Goal: Use online tool/utility: Utilize a website feature to perform a specific function

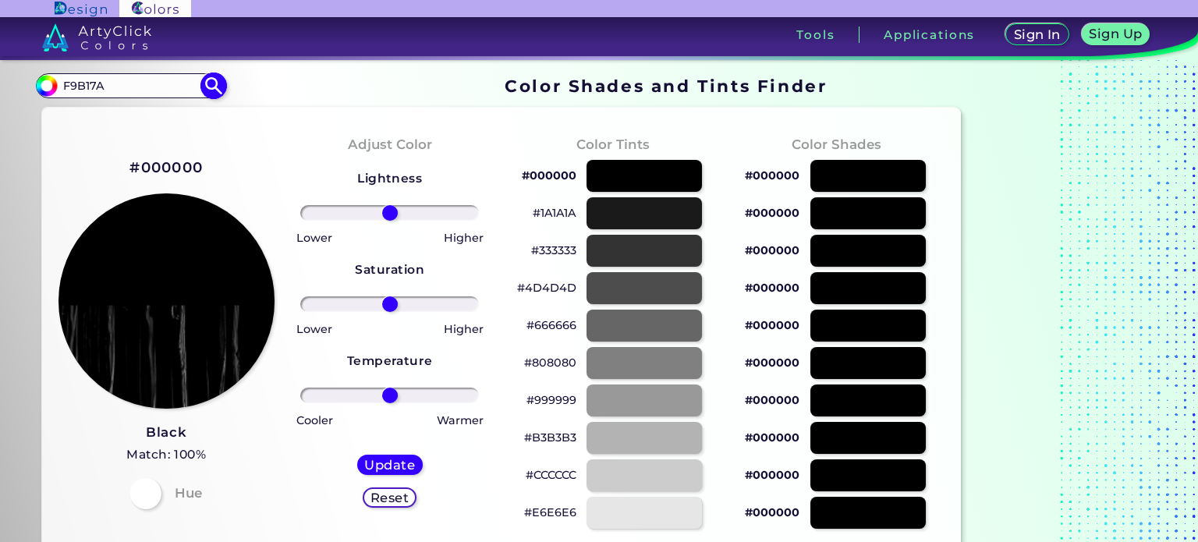
type input "F9B17A"
click at [215, 88] on img at bounding box center [213, 86] width 27 height 27
type input "#000000"
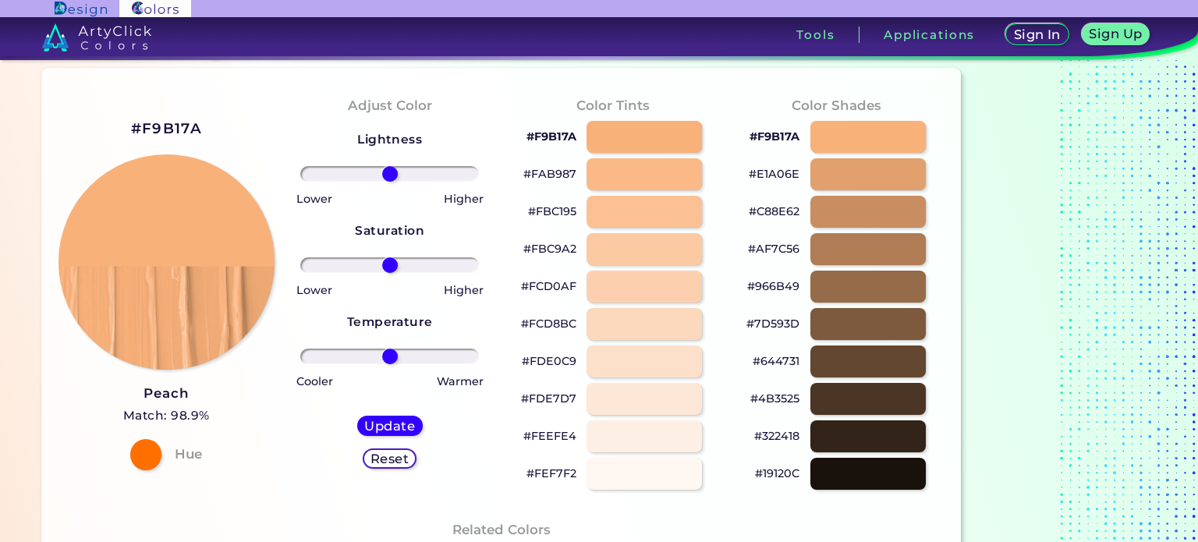
scroll to position [37, 0]
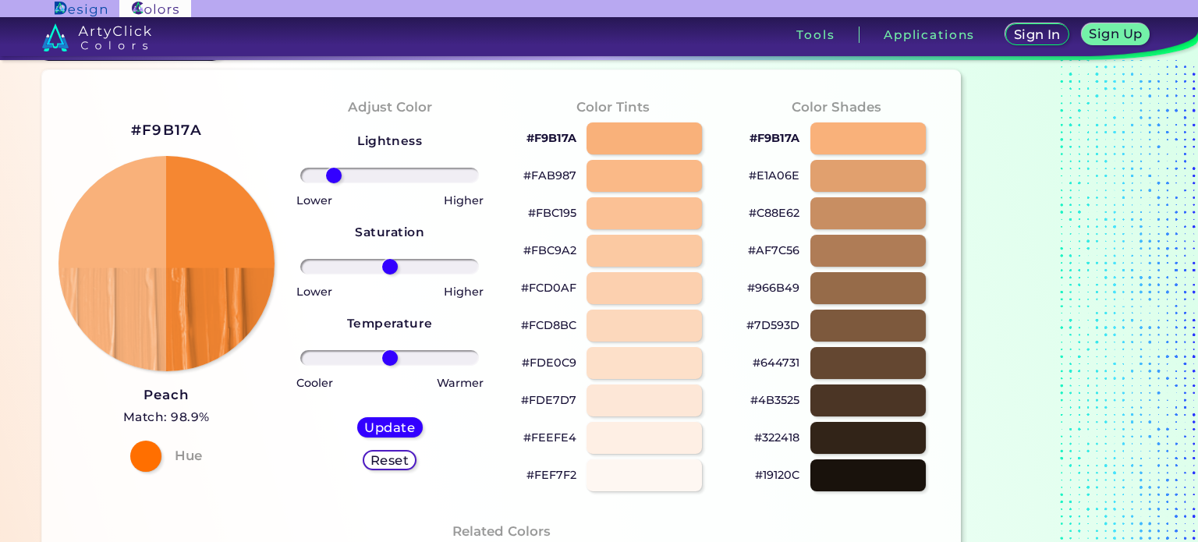
drag, startPoint x: 385, startPoint y: 175, endPoint x: 333, endPoint y: 183, distance: 53.0
click at [333, 183] on input "range" at bounding box center [389, 176] width 179 height 16
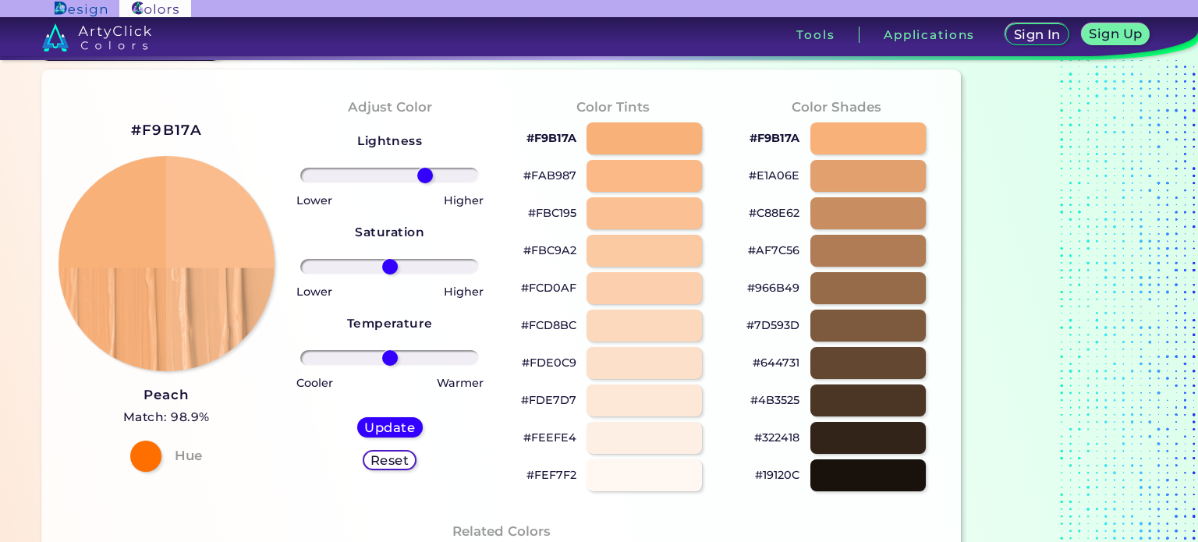
drag, startPoint x: 333, startPoint y: 177, endPoint x: 424, endPoint y: 186, distance: 91.8
type input "43"
click at [424, 183] on input "range" at bounding box center [389, 176] width 179 height 16
drag, startPoint x: 387, startPoint y: 271, endPoint x: 467, endPoint y: 268, distance: 79.6
click at [467, 268] on input "range" at bounding box center [389, 267] width 179 height 16
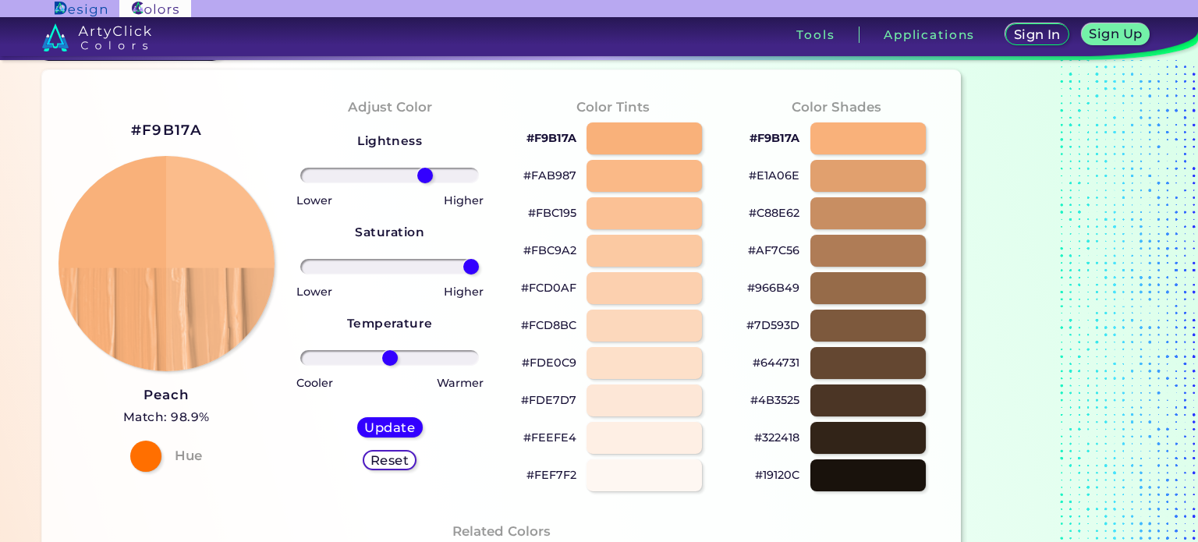
drag, startPoint x: 467, startPoint y: 268, endPoint x: 492, endPoint y: 275, distance: 26.2
type input "100"
click at [479, 275] on input "range" at bounding box center [389, 267] width 179 height 16
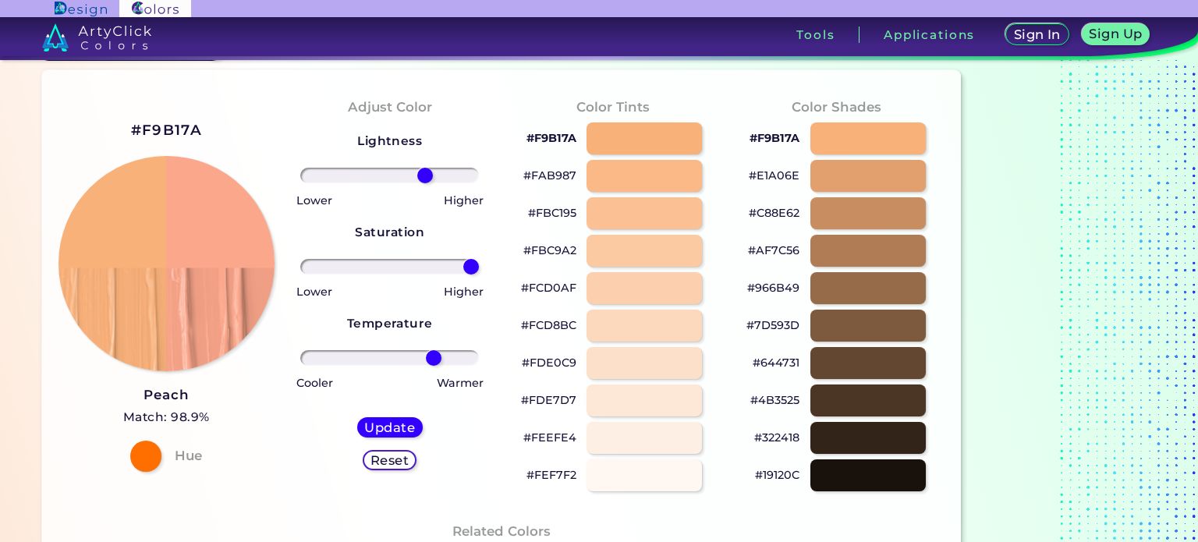
drag, startPoint x: 391, startPoint y: 357, endPoint x: 434, endPoint y: 354, distance: 43.0
type input "54"
click at [434, 354] on input "range" at bounding box center [389, 358] width 179 height 16
type input "42"
click at [424, 176] on input "range" at bounding box center [389, 176] width 179 height 16
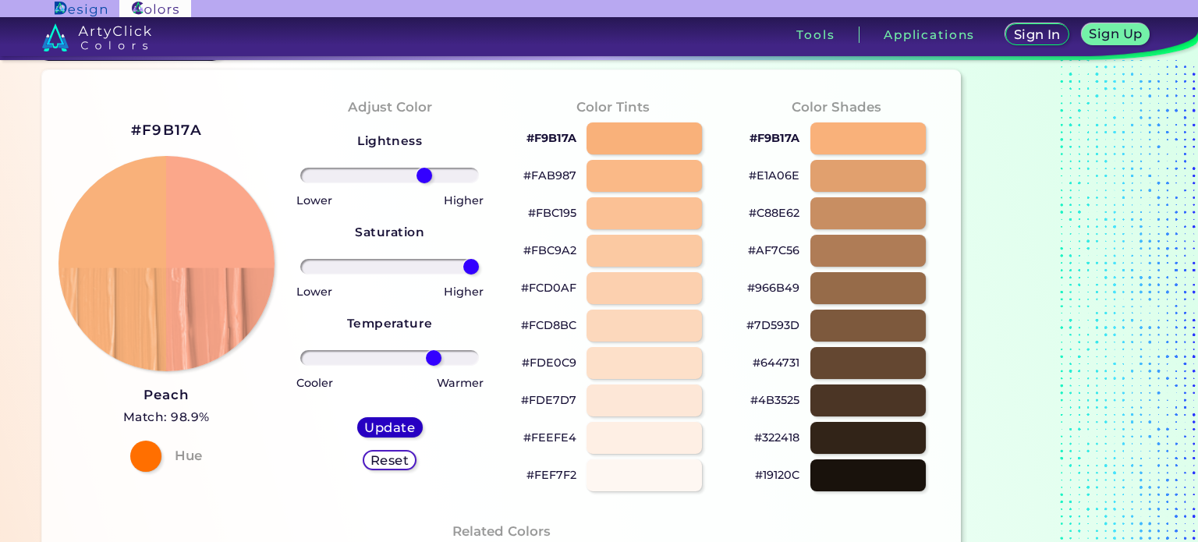
click at [399, 428] on h5 "Update" at bounding box center [390, 427] width 46 height 12
type input "#fba78a"
type input "0"
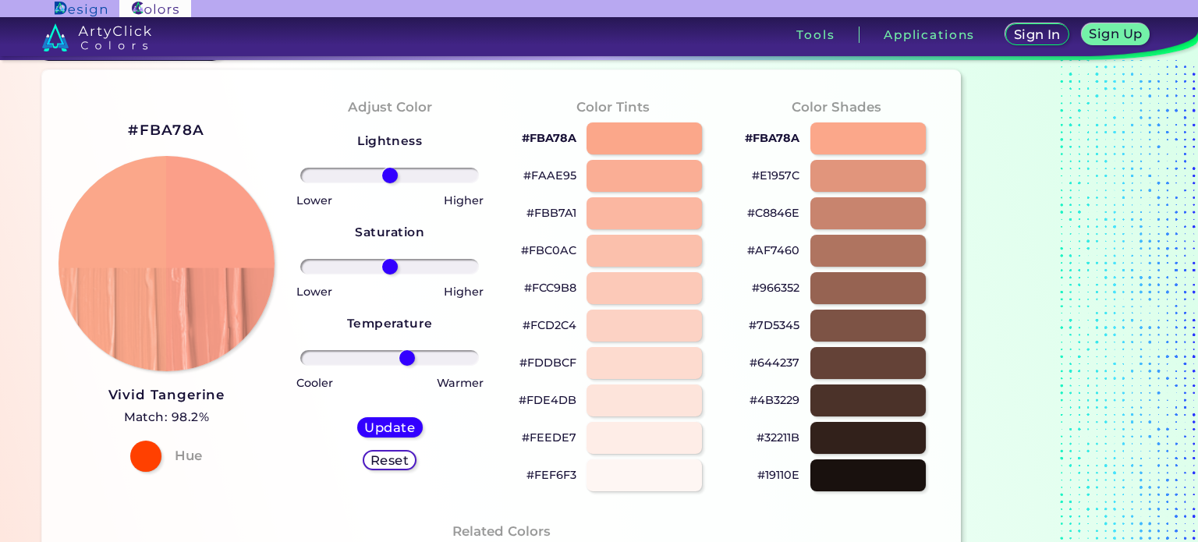
drag, startPoint x: 390, startPoint y: 356, endPoint x: 406, endPoint y: 353, distance: 16.6
type input "21"
click at [406, 353] on input "range" at bounding box center [389, 358] width 179 height 16
click at [411, 425] on h5 "Update" at bounding box center [389, 427] width 45 height 12
type input "#fb9f89"
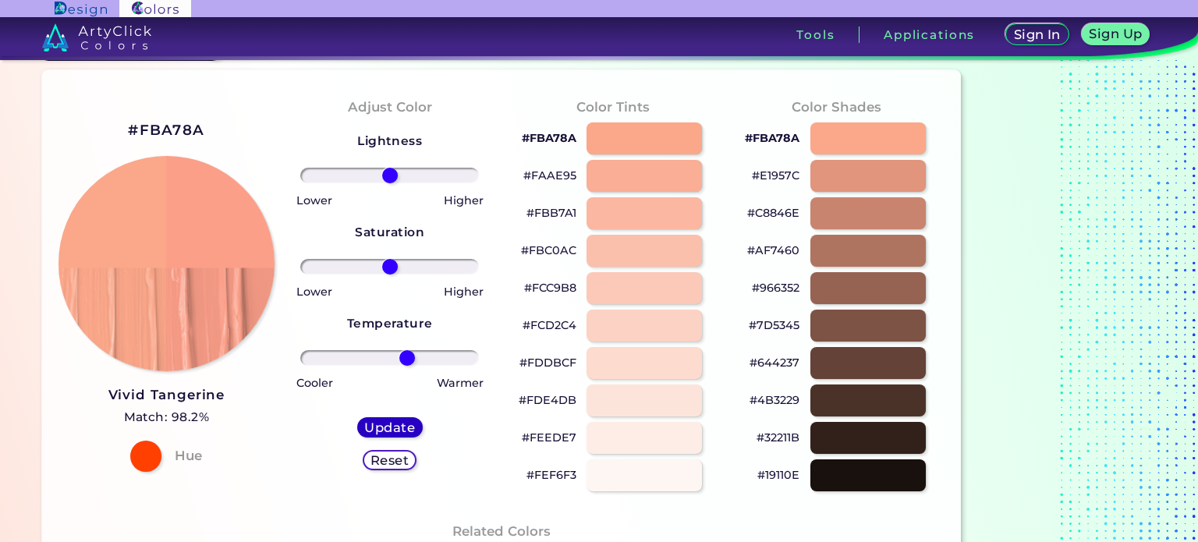
type input "0"
click at [186, 123] on h2 "#FB9F89" at bounding box center [166, 130] width 75 height 20
drag, startPoint x: 144, startPoint y: 113, endPoint x: 200, endPoint y: 131, distance: 58.2
click at [200, 131] on div "#FB9F89 Vivid Tangerine Match: 99% Hue" at bounding box center [166, 295] width 223 height 424
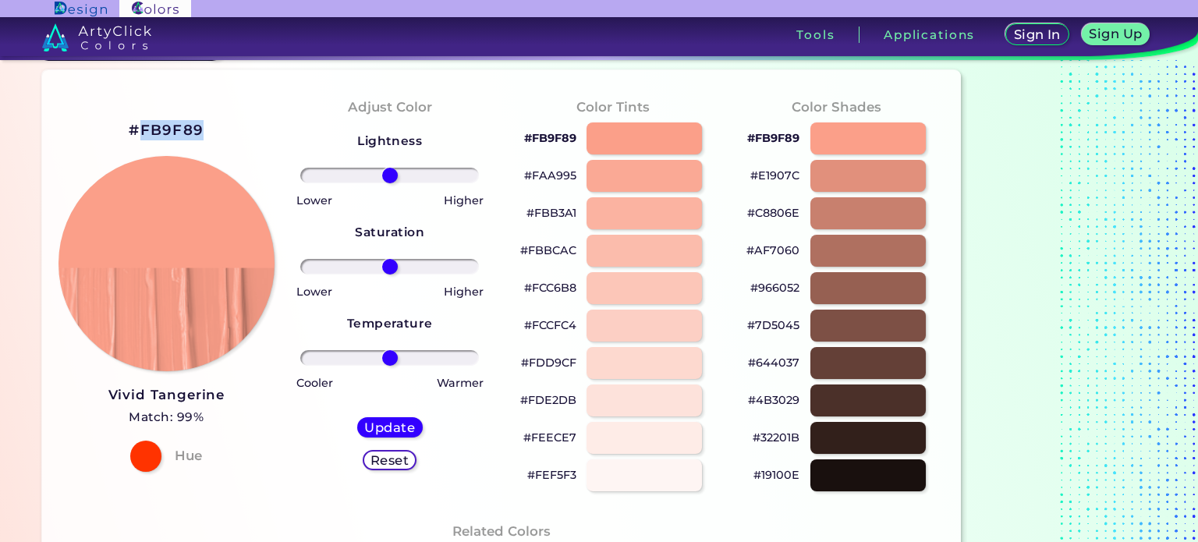
copy h2 "FB9F89"
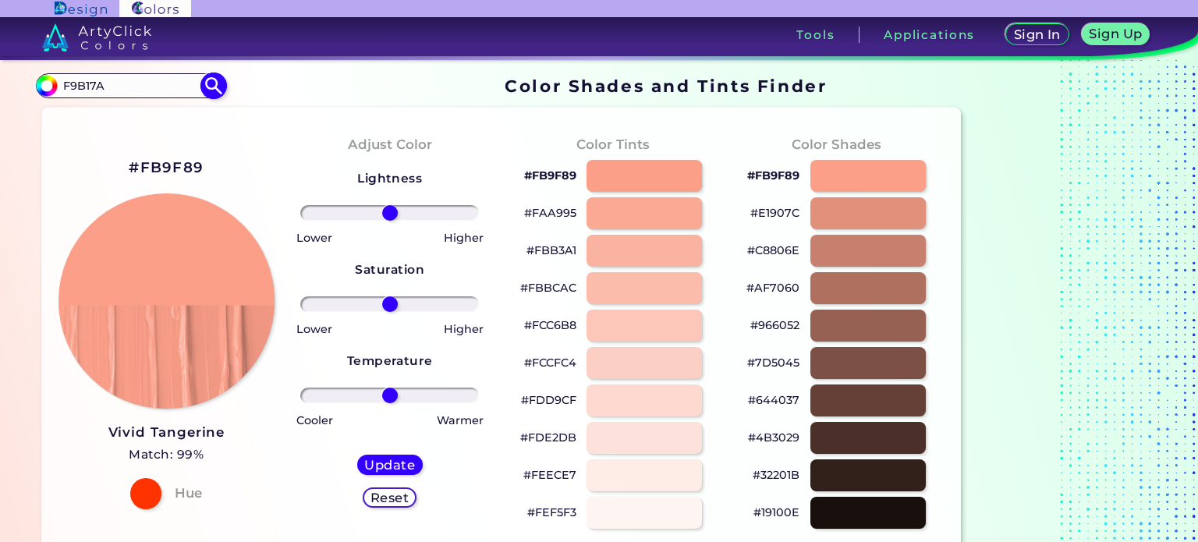
click at [115, 79] on input "F9B17A" at bounding box center [130, 85] width 145 height 21
paste input "24304"
type input "24304A"
click at [210, 83] on img at bounding box center [213, 86] width 27 height 27
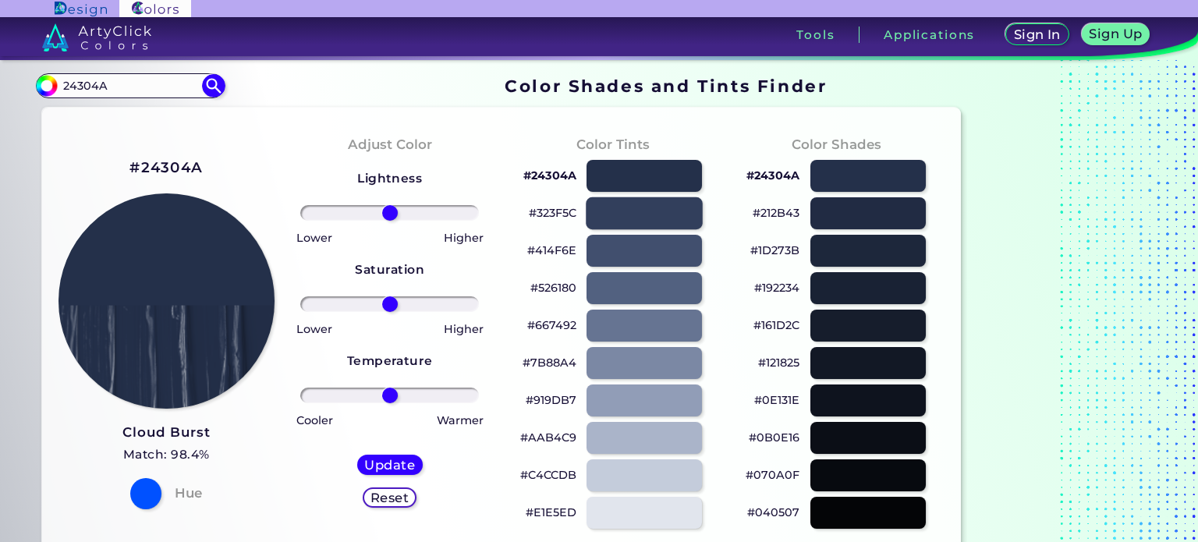
click at [670, 213] on div at bounding box center [644, 213] width 117 height 32
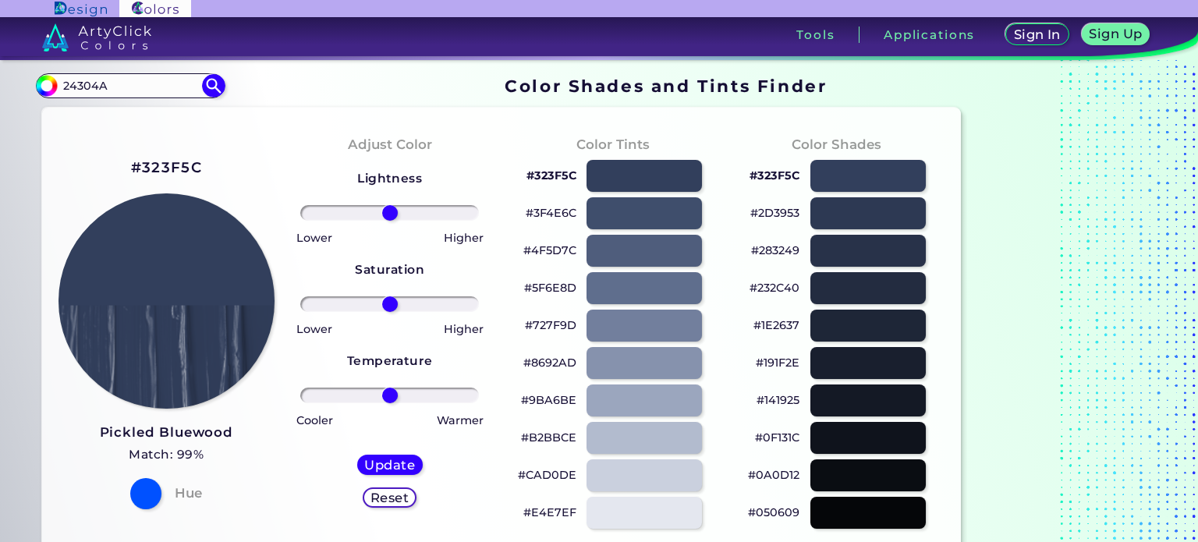
click at [549, 212] on p "#3F4E6C" at bounding box center [551, 213] width 51 height 19
click at [549, 212] on p "#3F4E6C copied" at bounding box center [551, 213] width 51 height 19
copy p "#"
click at [540, 212] on p "#3F4E6C" at bounding box center [551, 213] width 51 height 19
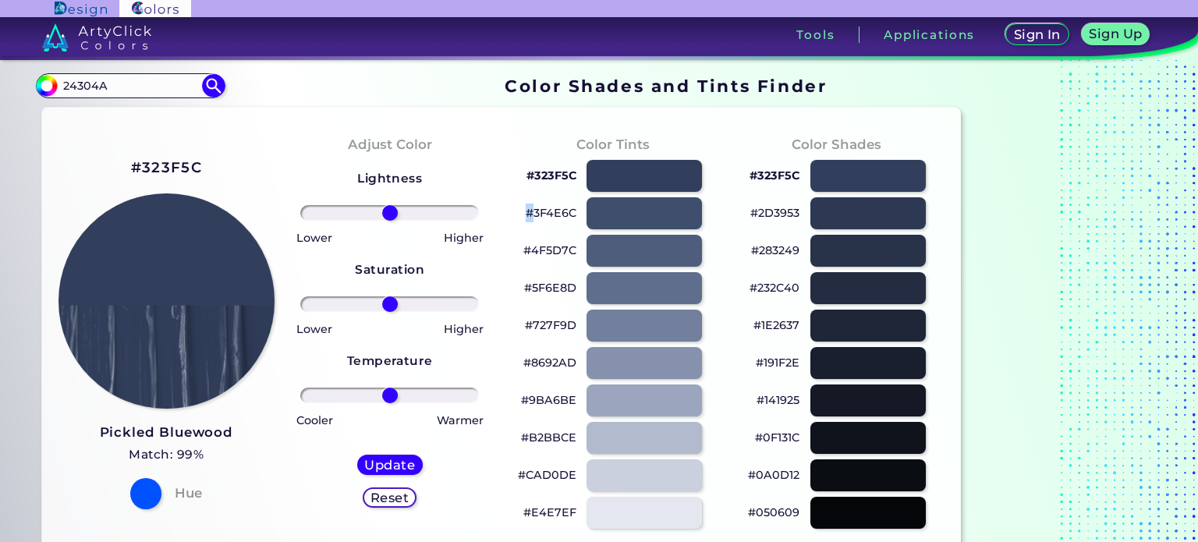
copy p "#"
click at [540, 212] on p "#3F4E6C copied copied" at bounding box center [551, 213] width 51 height 19
click at [540, 212] on p "#3F4E6C copied" at bounding box center [551, 213] width 51 height 19
click at [540, 212] on p "#3F4E6C copied copied" at bounding box center [551, 213] width 51 height 19
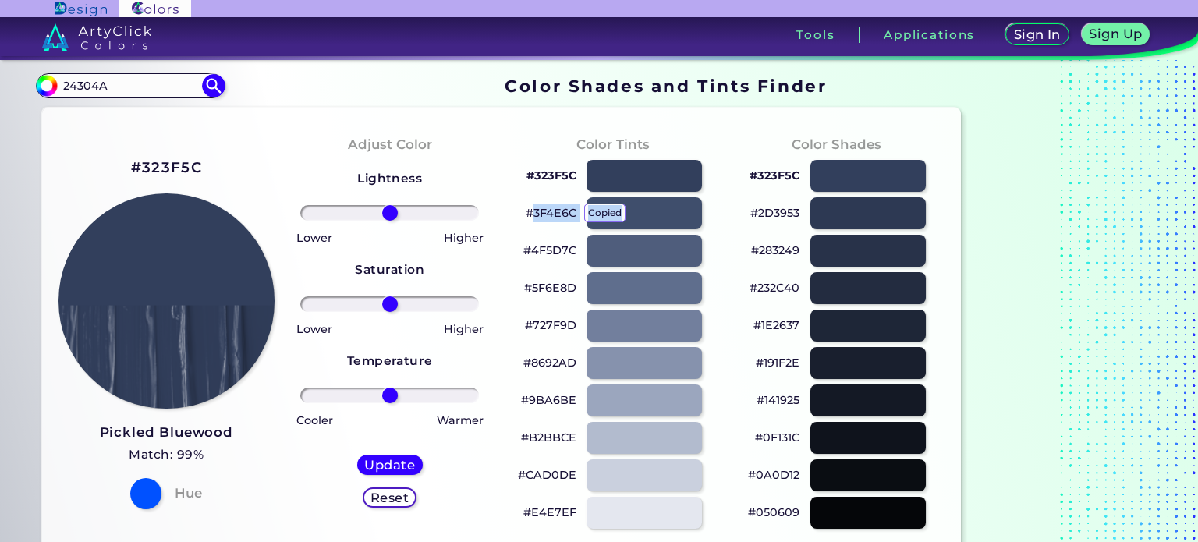
copy p "3F4E6C copied copied"
drag, startPoint x: 538, startPoint y: 204, endPoint x: 541, endPoint y: 218, distance: 15.1
click at [541, 218] on p "#3F4E6C" at bounding box center [551, 213] width 51 height 19
drag, startPoint x: 218, startPoint y: 169, endPoint x: 145, endPoint y: 167, distance: 72.6
click at [145, 167] on div "#323F5C Pickled Bluewood Match: 99% Hue" at bounding box center [166, 332] width 223 height 424
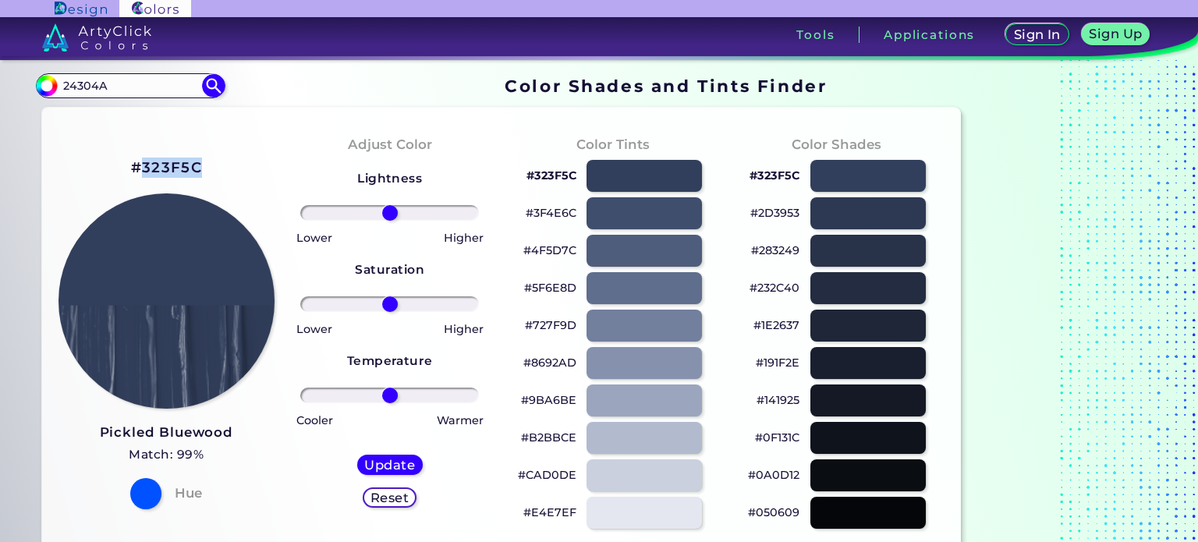
copy h2 "323F5C"
click at [404, 467] on h5 "Update" at bounding box center [390, 465] width 46 height 12
type input "#32405d"
drag, startPoint x: 537, startPoint y: 249, endPoint x: 576, endPoint y: 252, distance: 39.1
click at [576, 252] on p "#4F5E7C" at bounding box center [550, 250] width 51 height 19
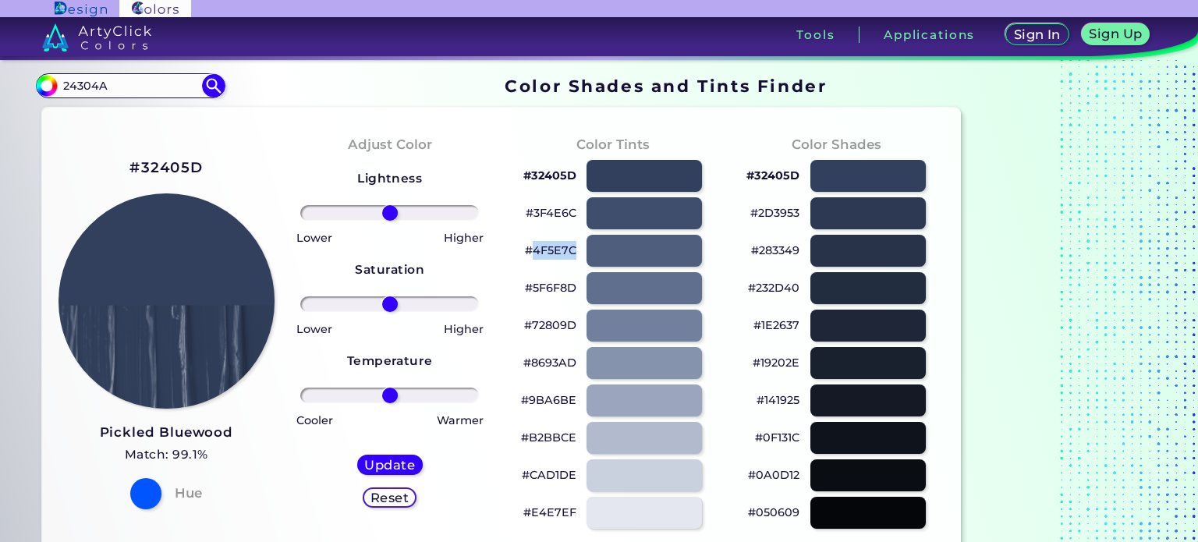
copy p "4F5E7C"
click at [83, 87] on input "24304A" at bounding box center [130, 85] width 145 height 21
paste input "323F5C"
type input "323F5C"
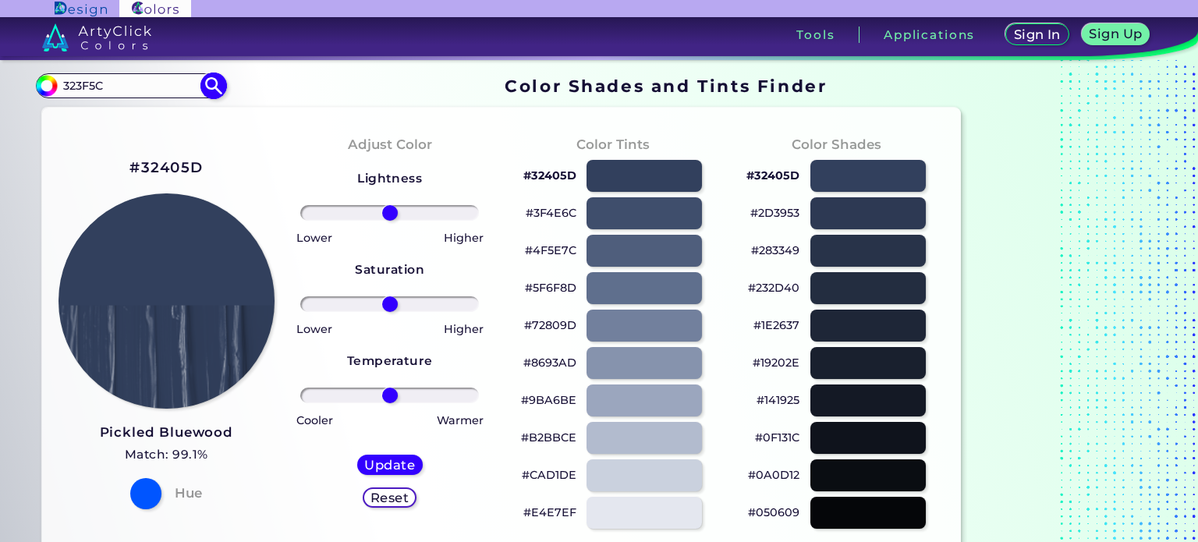
click at [216, 83] on img at bounding box center [213, 86] width 27 height 27
type input "#000000"
drag, startPoint x: 802, startPoint y: 249, endPoint x: 758, endPoint y: 253, distance: 43.9
click at [758, 253] on div "#283249" at bounding box center [836, 250] width 198 height 37
copy p "283249"
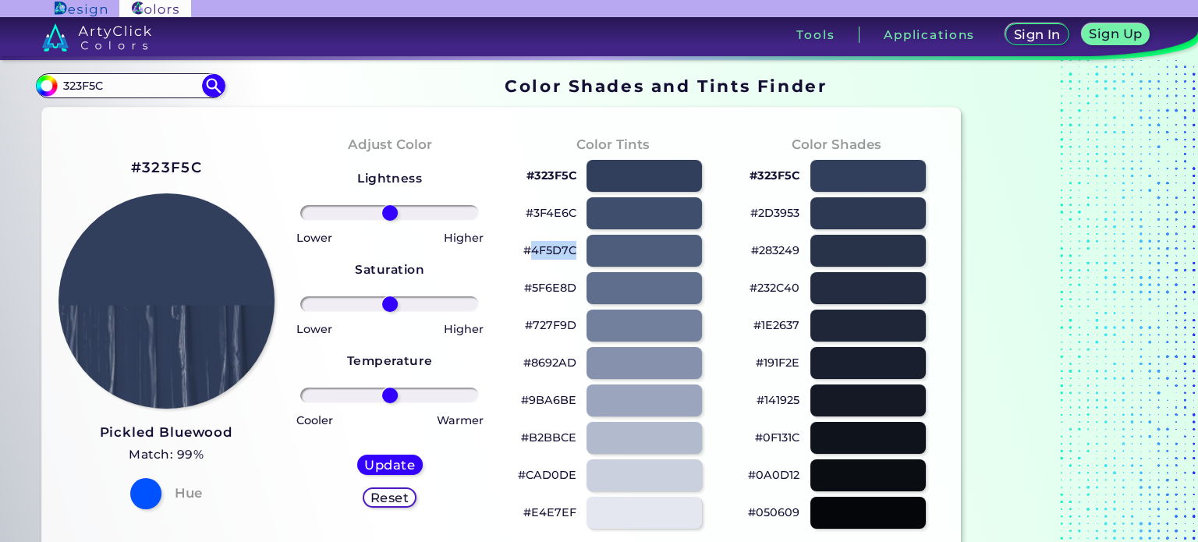
drag, startPoint x: 534, startPoint y: 255, endPoint x: 573, endPoint y: 252, distance: 39.1
click at [573, 252] on p "#4F5D7C" at bounding box center [550, 250] width 53 height 19
copy p "4F5D7C"
drag, startPoint x: 575, startPoint y: 289, endPoint x: 534, endPoint y: 289, distance: 41.3
click at [534, 289] on p "#5F6E8D" at bounding box center [550, 288] width 52 height 19
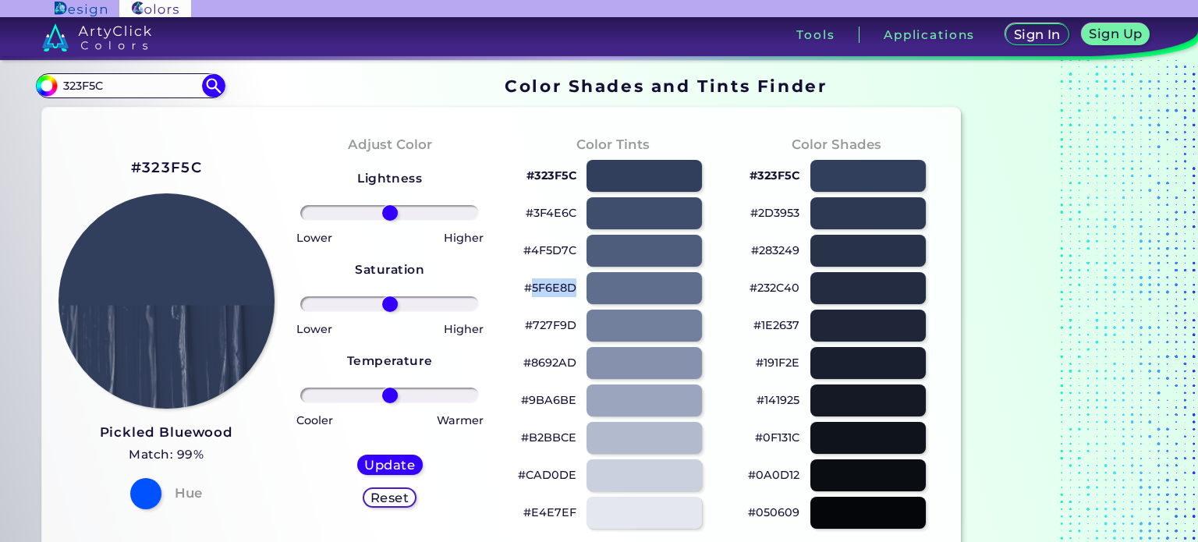
copy p "5F6E8D"
drag, startPoint x: 534, startPoint y: 289, endPoint x: 573, endPoint y: 287, distance: 39.9
click at [573, 287] on p "#5F6E8D" at bounding box center [550, 288] width 52 height 19
copy p "5F6E8D"
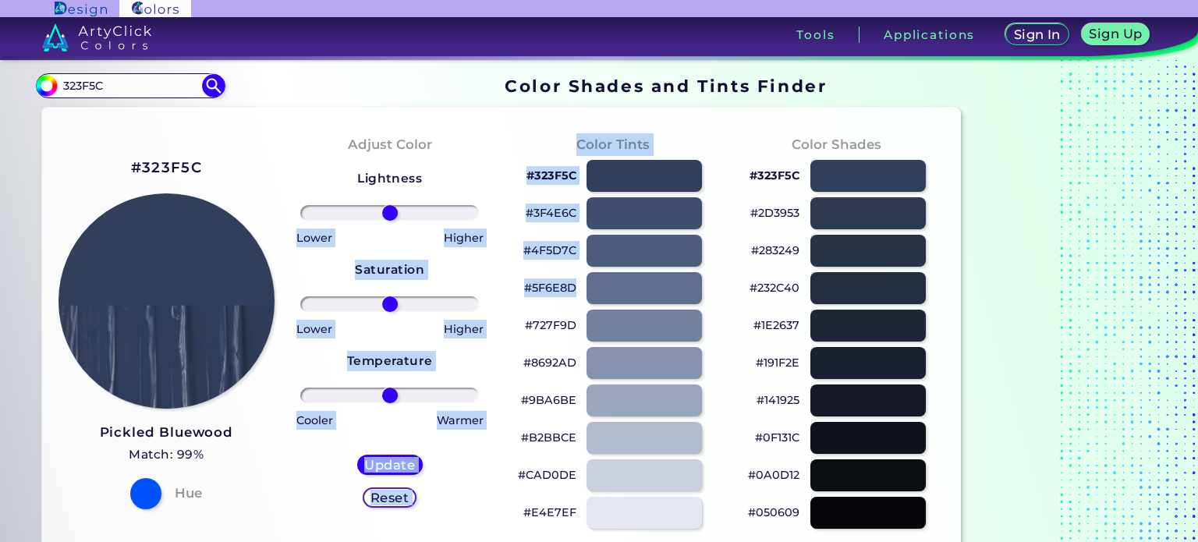
drag, startPoint x: 583, startPoint y: 286, endPoint x: 426, endPoint y: 190, distance: 183.8
click at [514, 275] on div "#5F6E8D" at bounding box center [613, 288] width 198 height 37
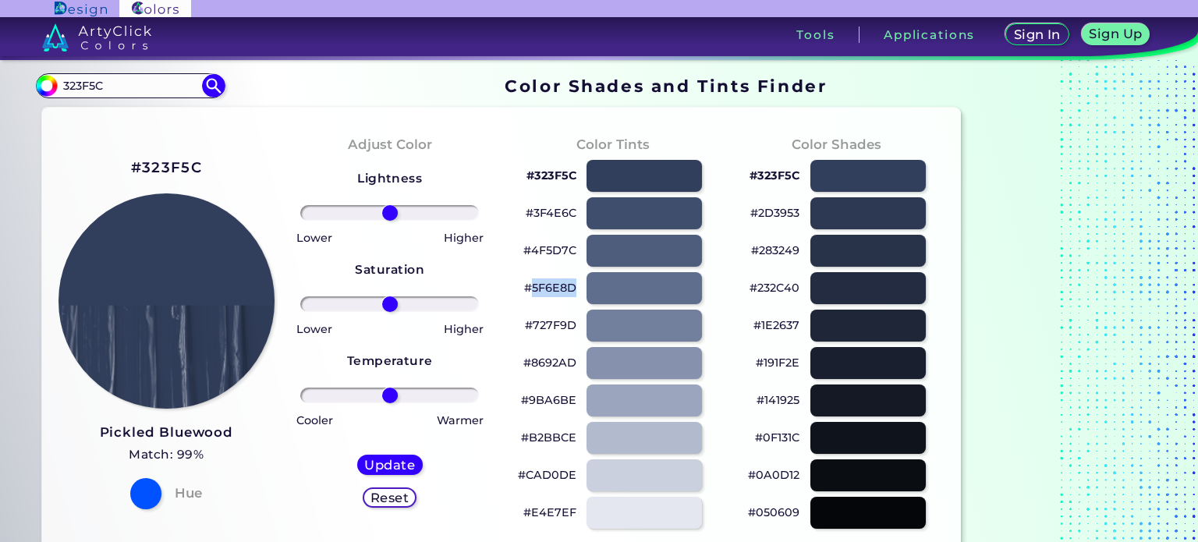
drag, startPoint x: 534, startPoint y: 286, endPoint x: 574, endPoint y: 288, distance: 40.6
click at [574, 288] on p "#5F6E8D" at bounding box center [550, 288] width 52 height 19
